Goal: Information Seeking & Learning: Learn about a topic

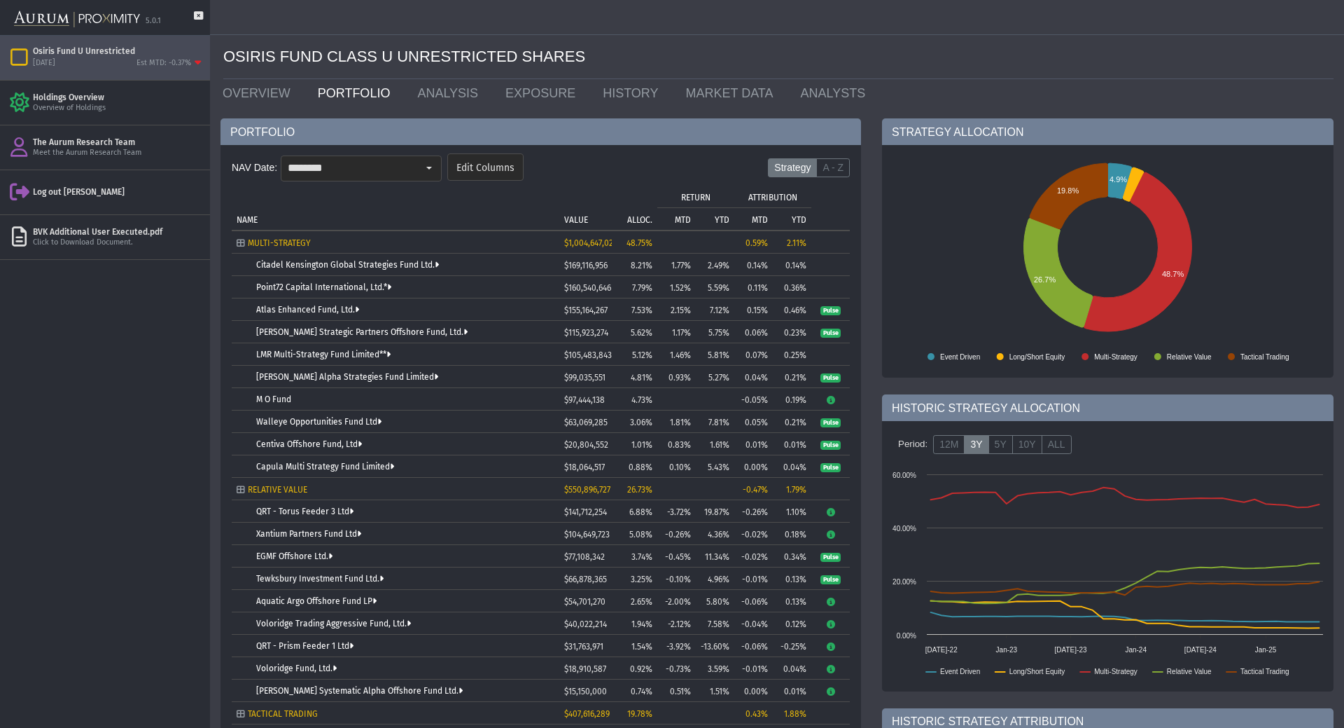
click at [104, 48] on div "Osiris Fund U Unrestricted" at bounding box center [119, 51] width 172 height 11
click at [282, 86] on link "OVERVIEW" at bounding box center [259, 93] width 95 height 28
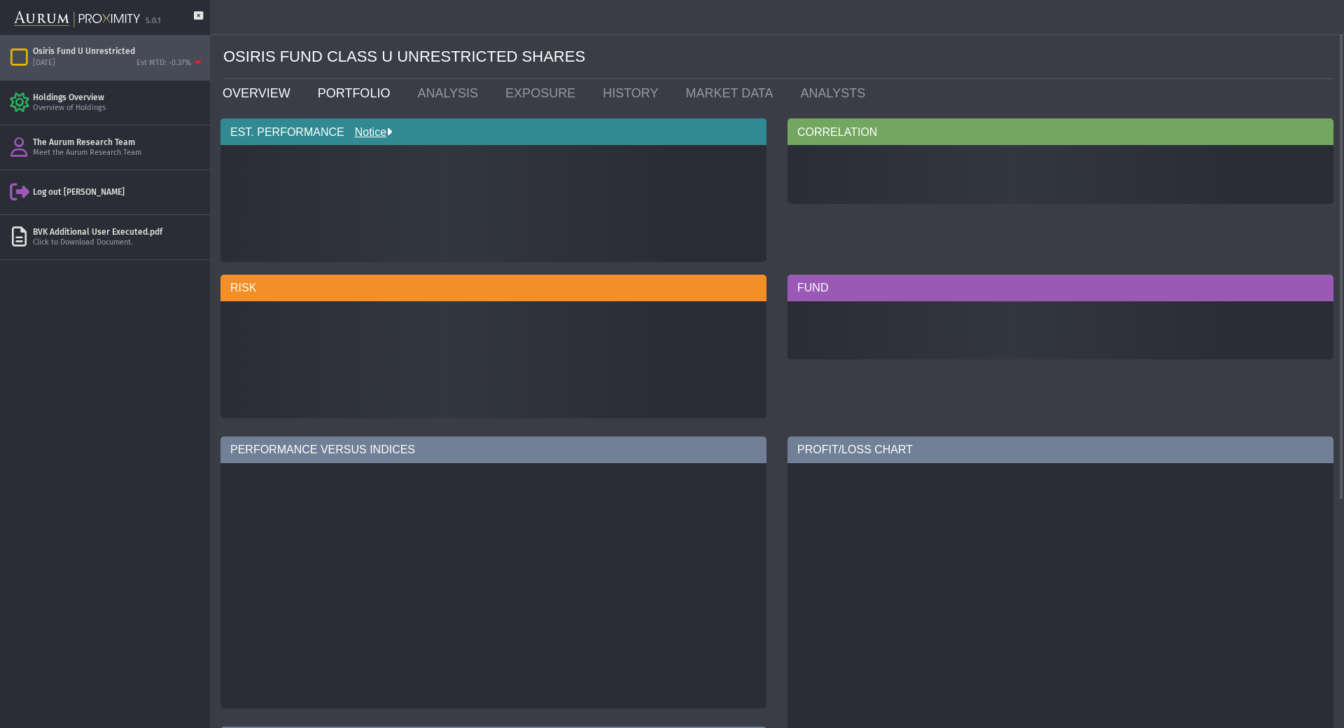
click at [352, 87] on link "PORTFOLIO" at bounding box center [357, 93] width 100 height 28
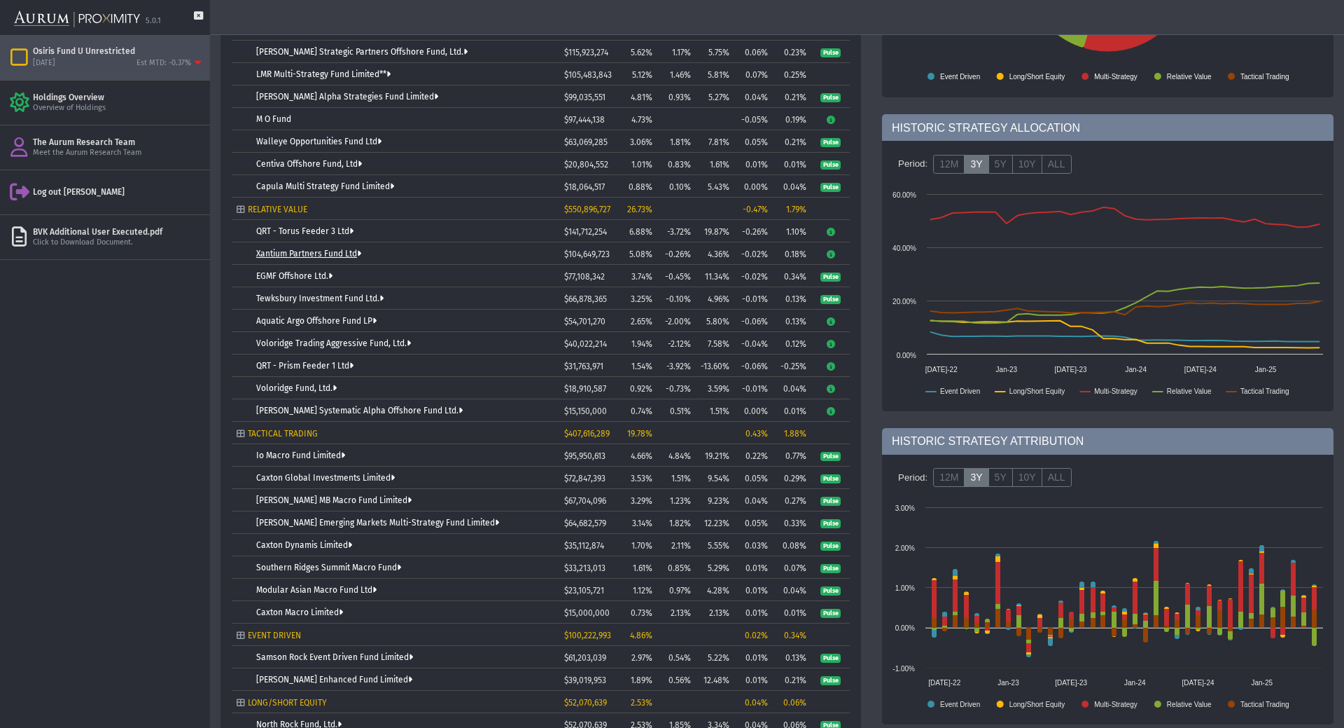
scroll to position [397, 0]
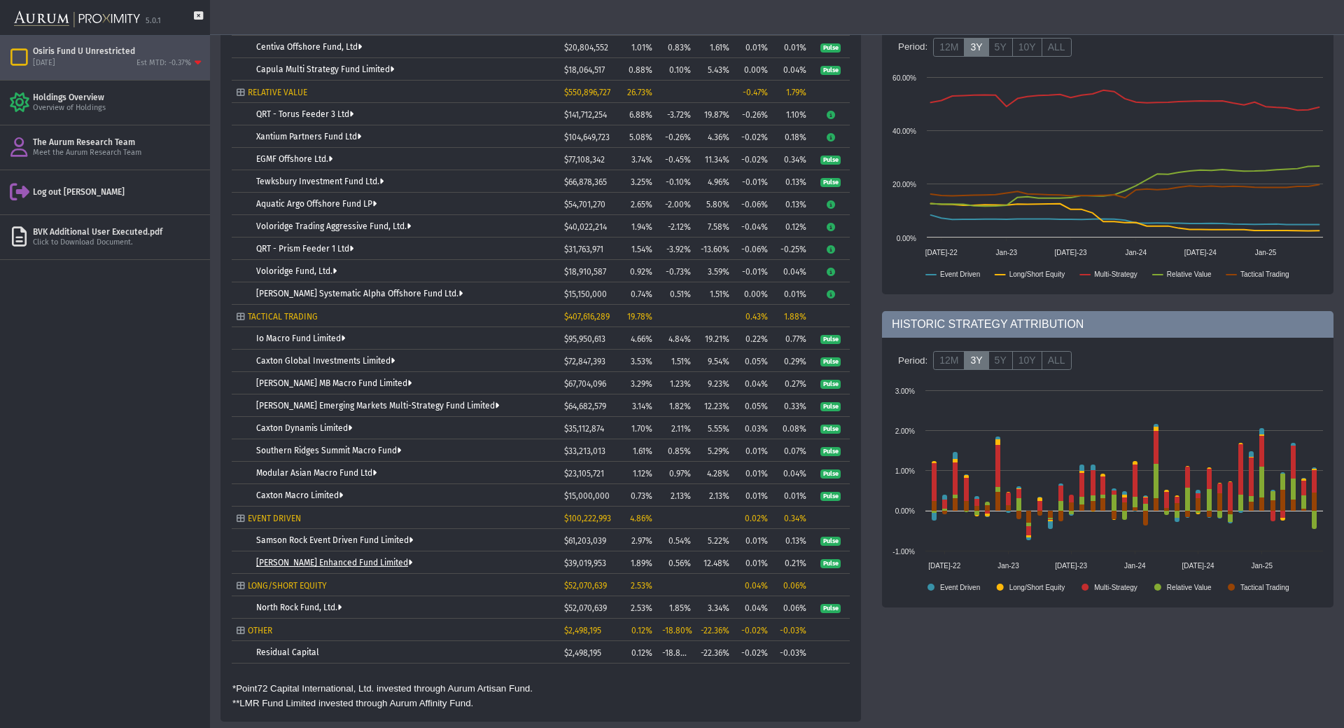
click at [275, 560] on link "[PERSON_NAME] Enhanced Fund Limited" at bounding box center [334, 562] width 156 height 10
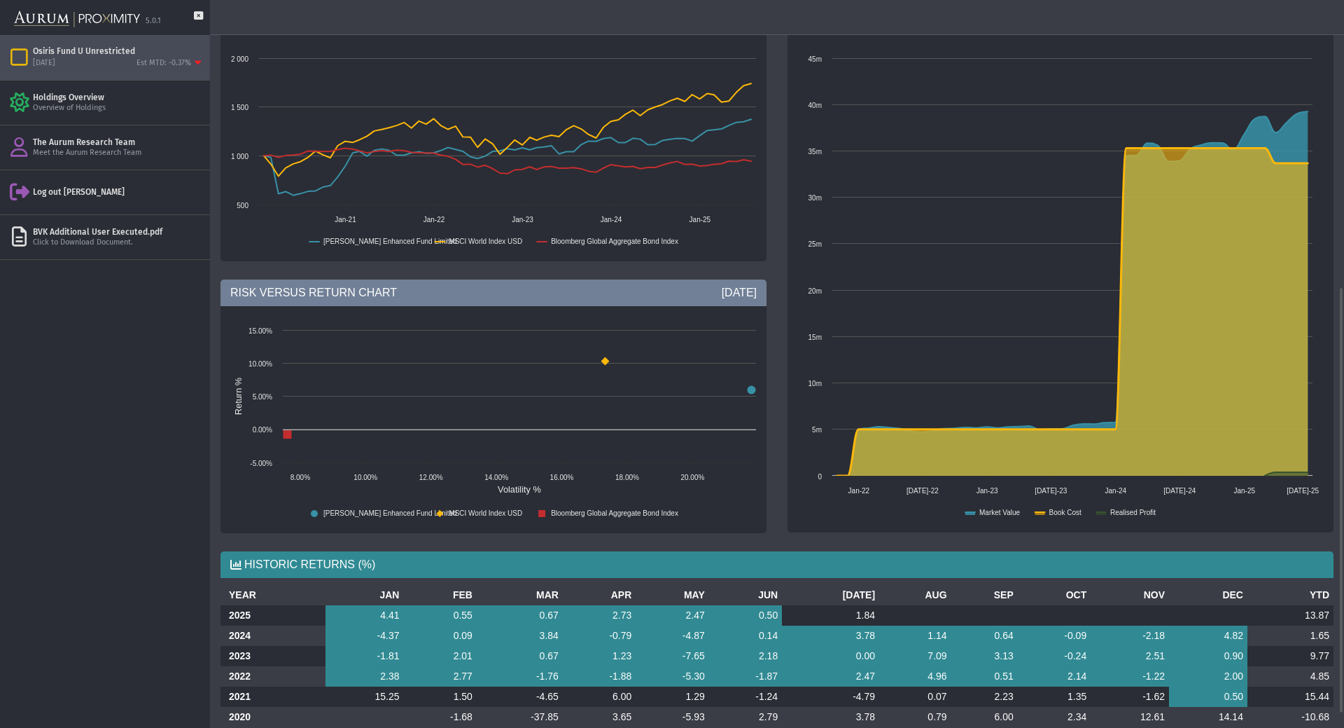
scroll to position [515, 0]
